Goal: Information Seeking & Learning: Find specific fact

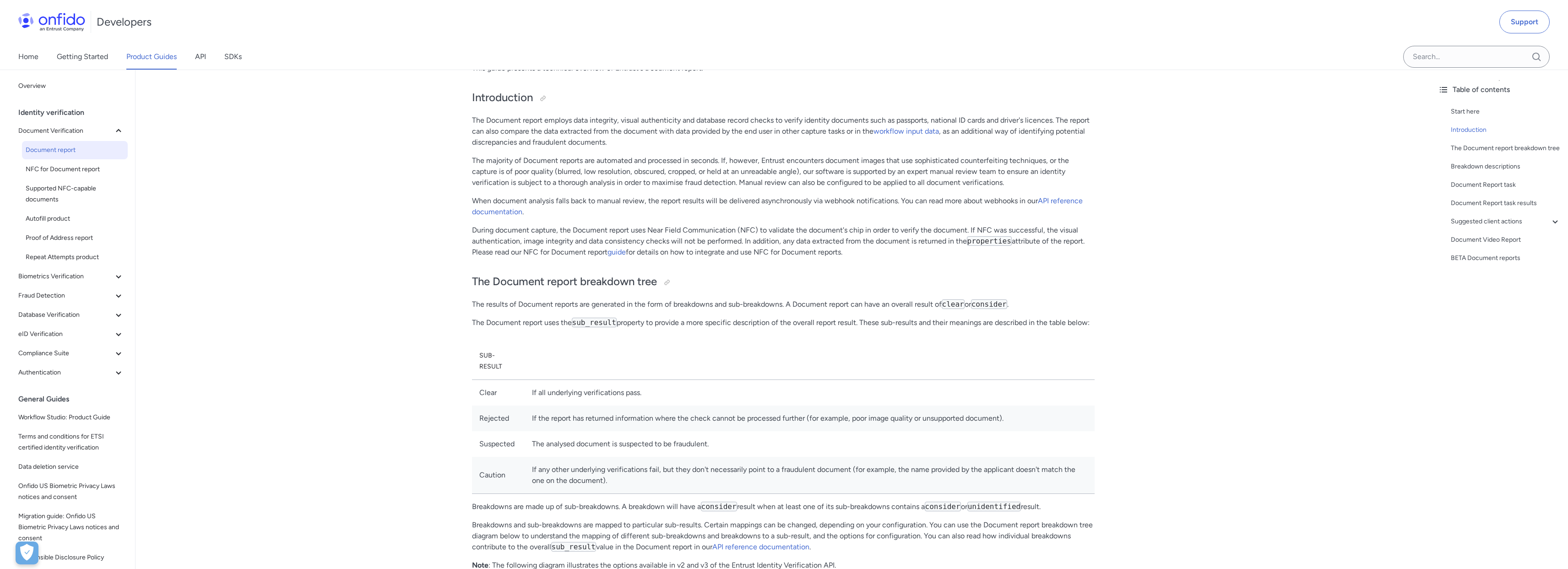
scroll to position [152, 0]
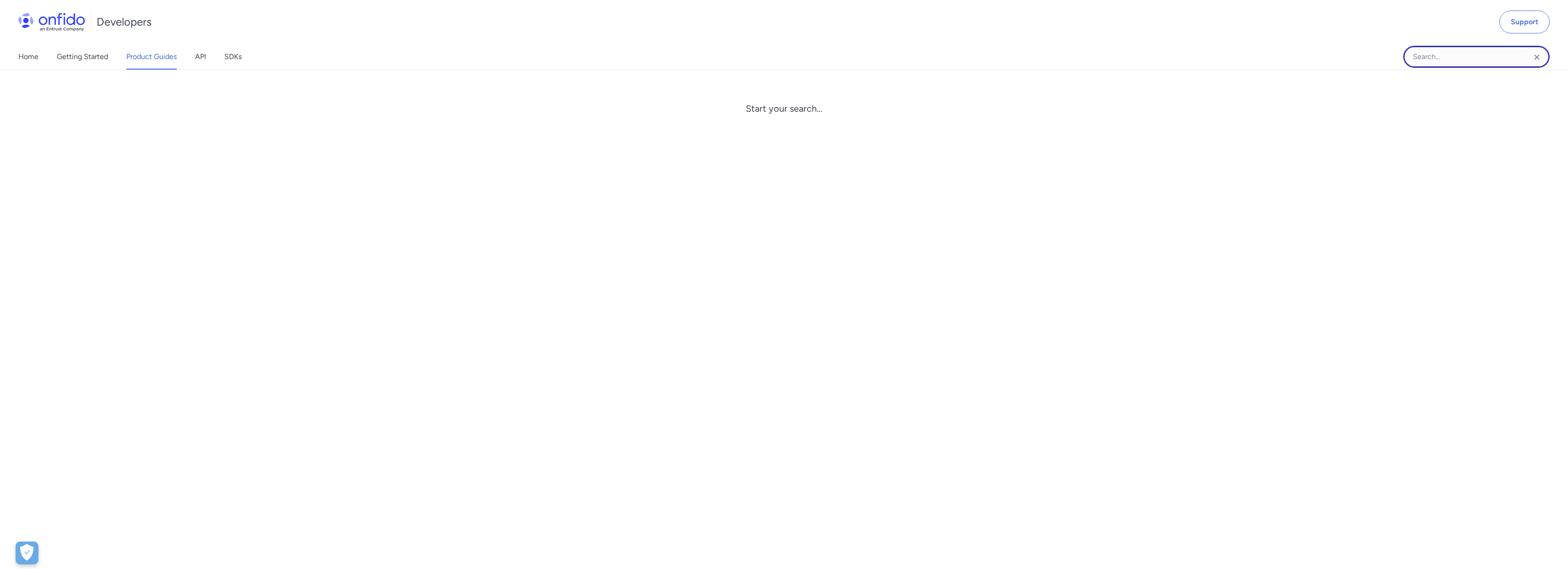
click at [1465, 52] on input "Onfido search input field" at bounding box center [1477, 57] width 146 height 22
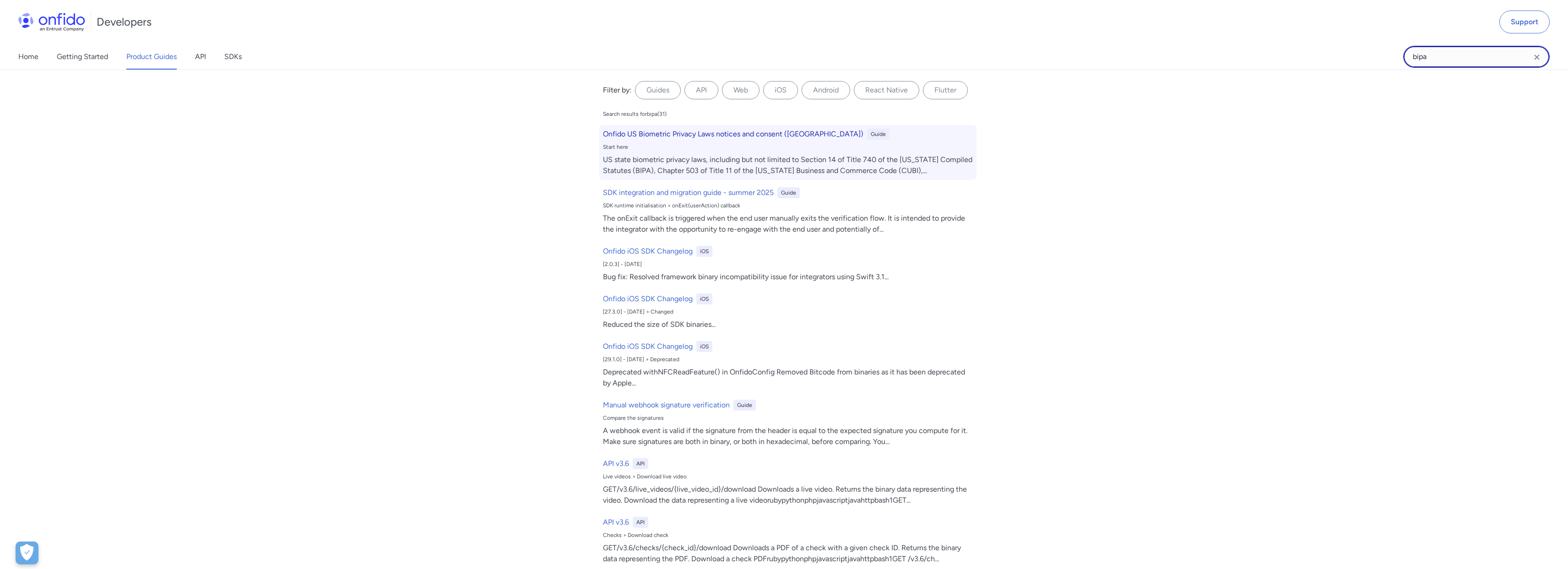
type input "bipa"
click at [740, 139] on h6 "Onfido US Biometric Privacy Laws notices and consent ([GEOGRAPHIC_DATA])" at bounding box center [733, 134] width 261 height 11
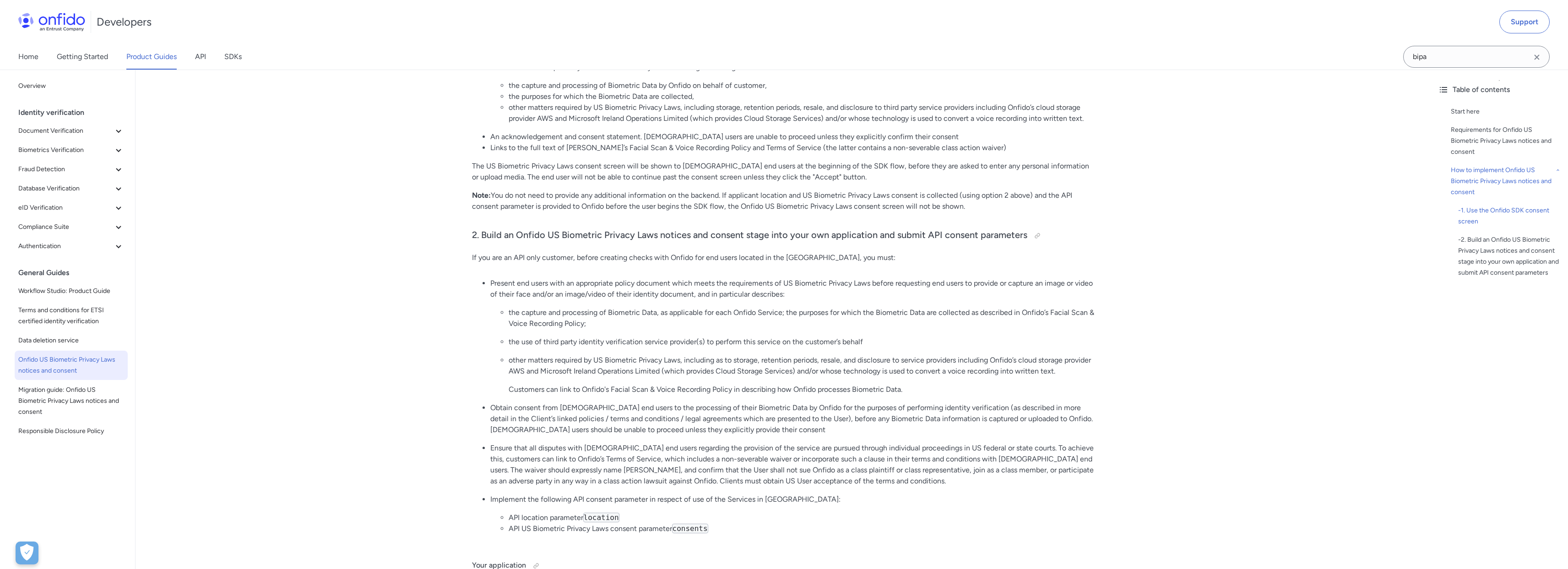
scroll to position [918, 0]
click at [1034, 229] on div at bounding box center [1038, 233] width 7 height 7
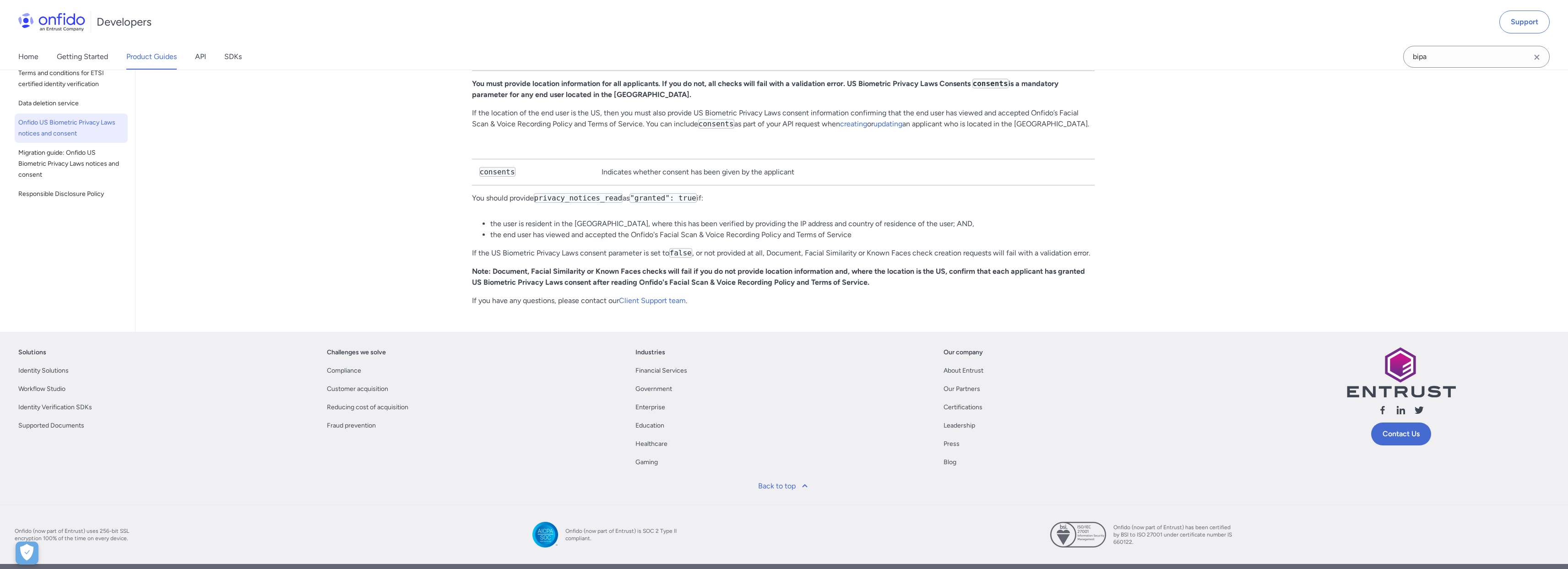
scroll to position [1674, 0]
